Goal: Task Accomplishment & Management: Use online tool/utility

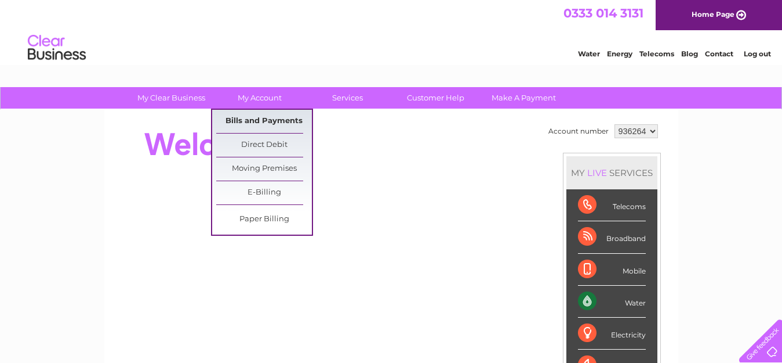
click at [275, 117] on link "Bills and Payments" at bounding box center [264, 121] width 96 height 23
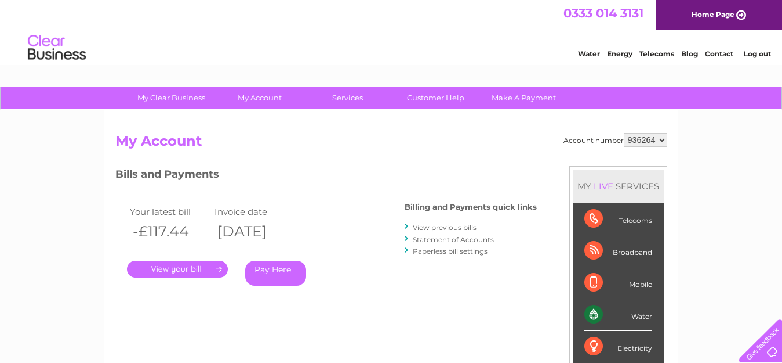
click at [195, 272] on link "." at bounding box center [177, 268] width 101 height 17
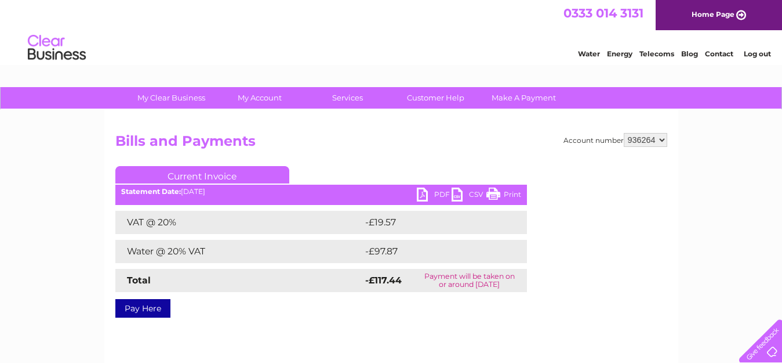
click at [436, 193] on link "PDF" at bounding box center [434, 195] width 35 height 17
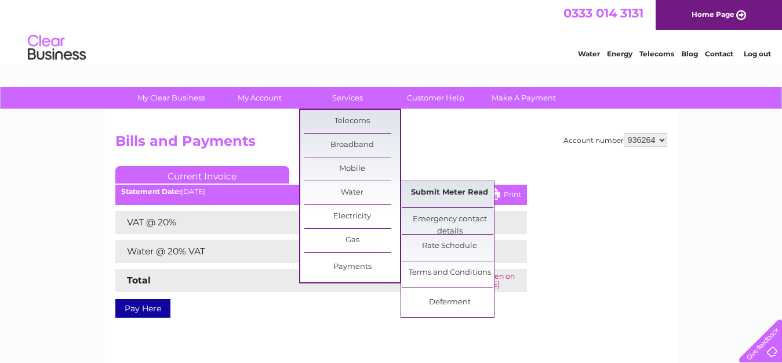
click at [458, 187] on link "Submit Meter Read" at bounding box center [450, 192] width 96 height 23
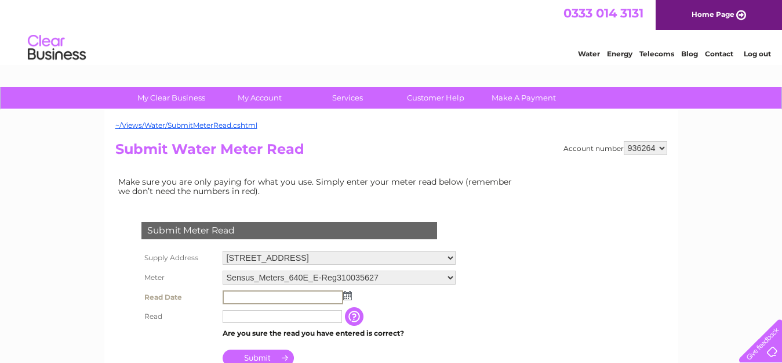
click at [274, 296] on input "text" at bounding box center [283, 297] width 121 height 14
click at [349, 297] on img at bounding box center [346, 294] width 9 height 9
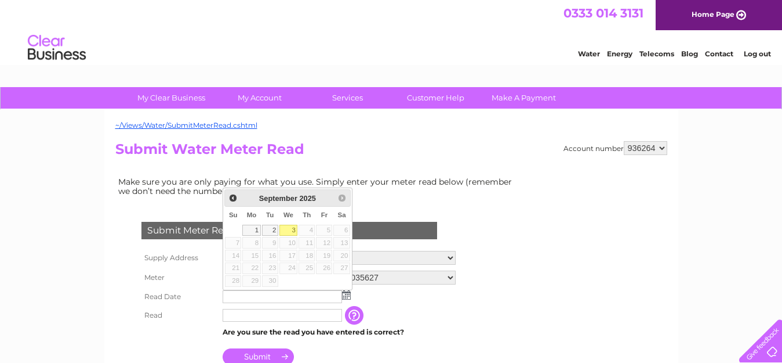
click at [294, 231] on link "3" at bounding box center [289, 230] width 19 height 12
type input "2025/09/03"
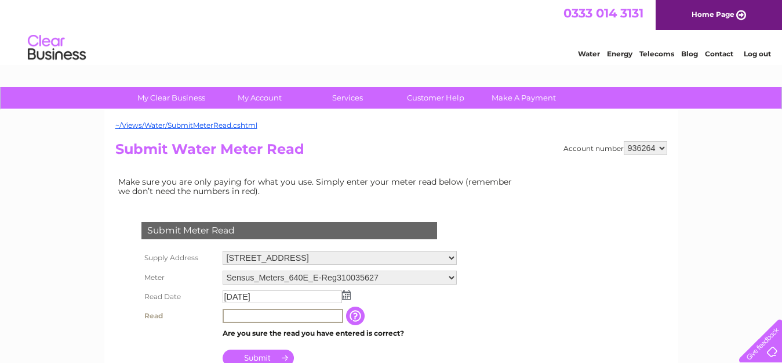
click at [253, 316] on input "text" at bounding box center [283, 316] width 121 height 14
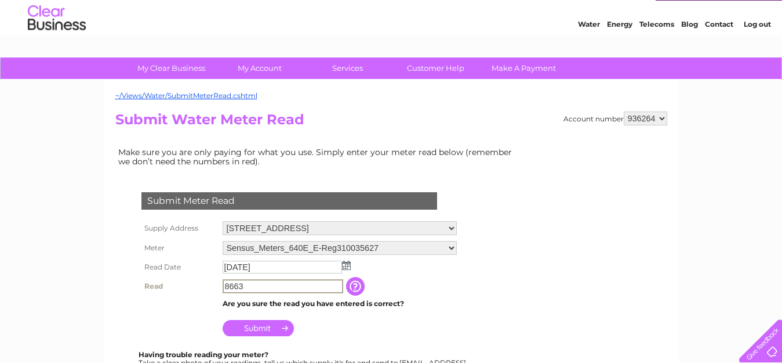
scroll to position [58, 0]
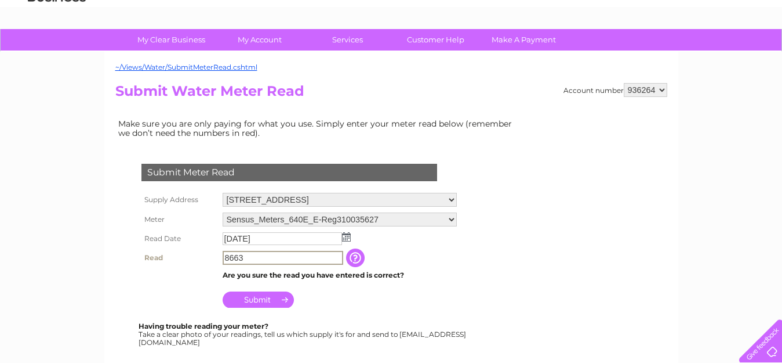
type input "8663"
click at [266, 302] on input "Submit" at bounding box center [258, 298] width 71 height 16
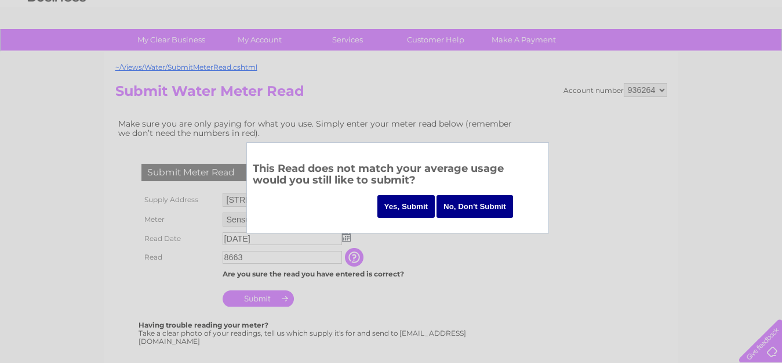
click at [396, 200] on input "Yes, Submit" at bounding box center [407, 206] width 58 height 23
